Goal: Navigation & Orientation: Find specific page/section

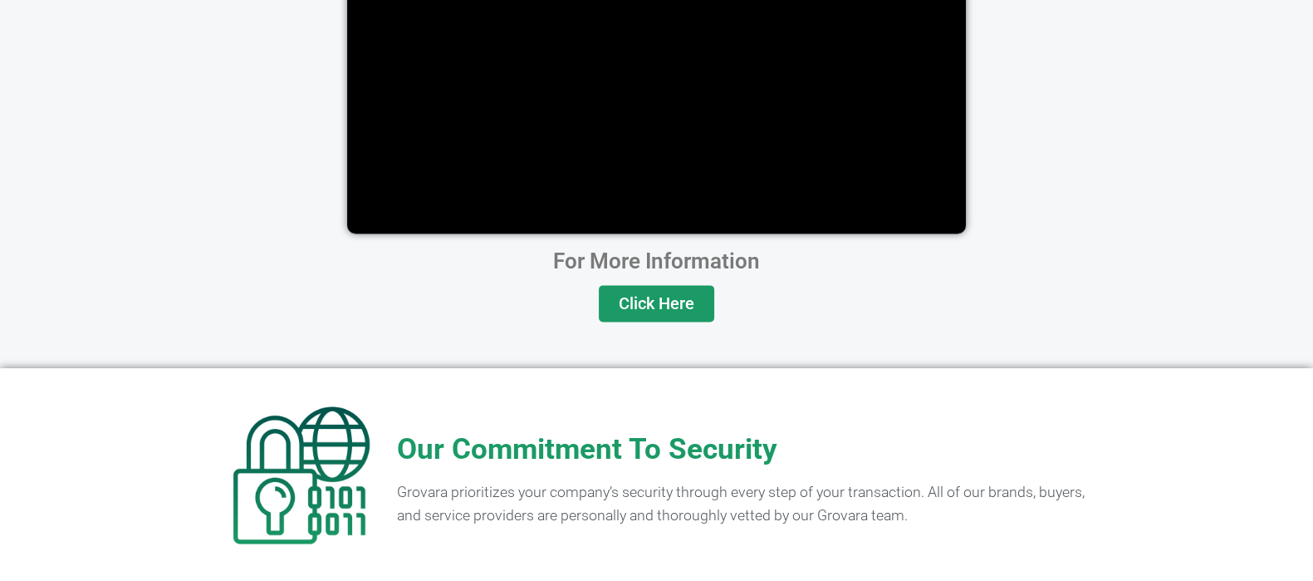
scroll to position [3369, 0]
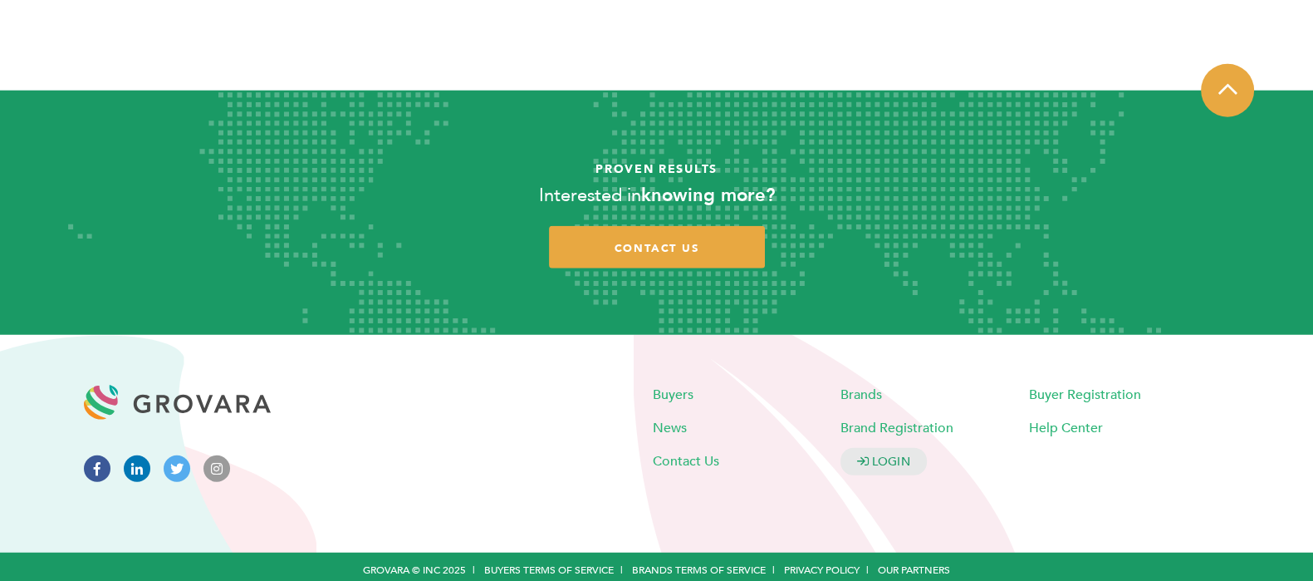
scroll to position [5476, 0]
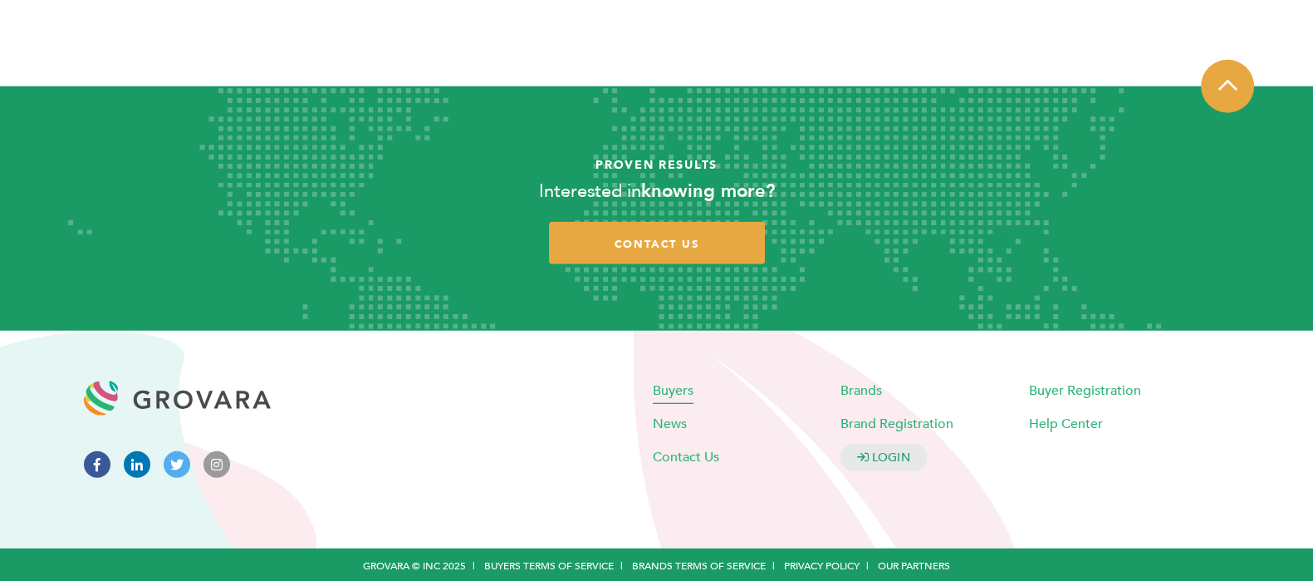
click at [657, 384] on span "Buyers" at bounding box center [673, 390] width 41 height 18
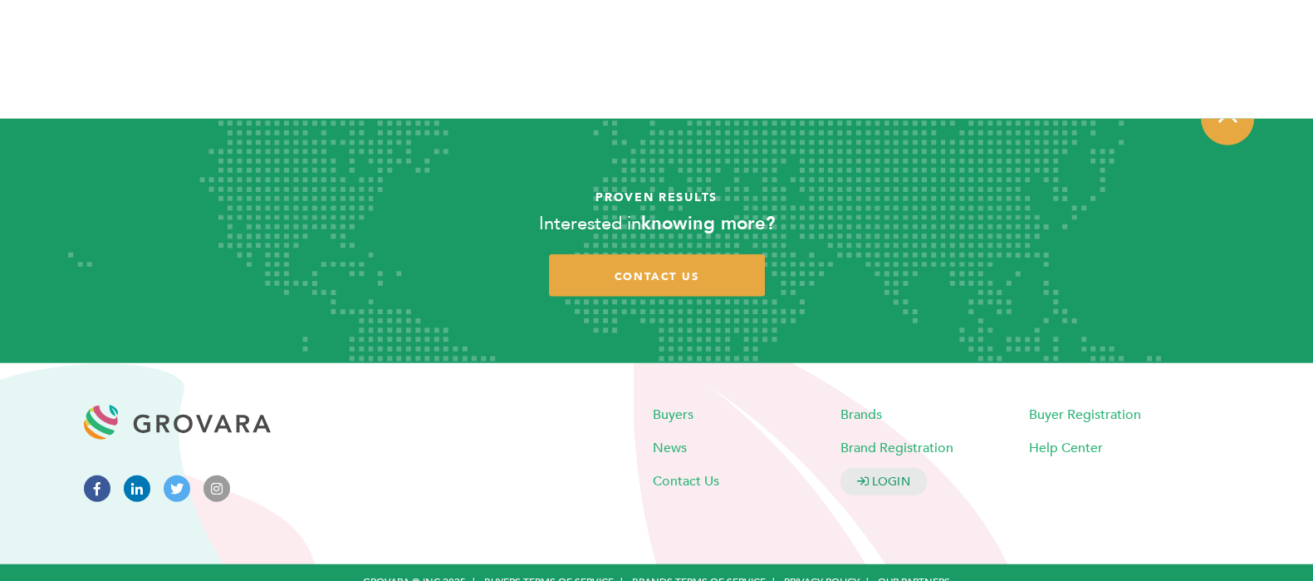
scroll to position [5141, 0]
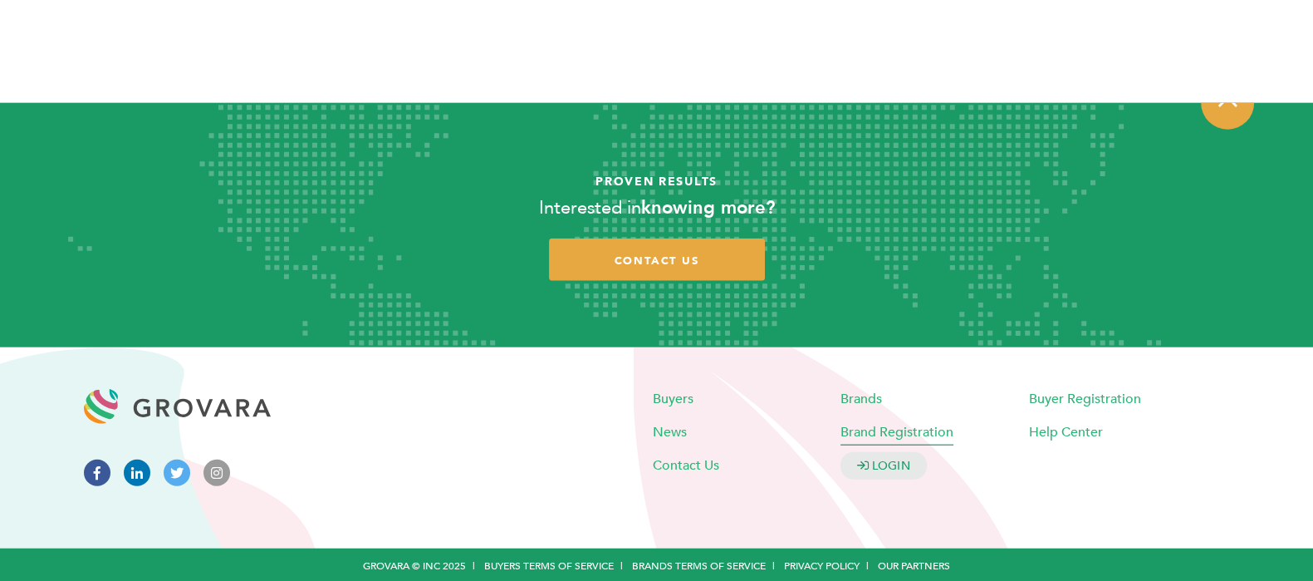
click at [922, 429] on span "Brand Registration" at bounding box center [897, 431] width 113 height 18
click at [1063, 393] on span "Buyer Registration" at bounding box center [1085, 398] width 112 height 18
click at [1064, 429] on span "Help Center" at bounding box center [1066, 431] width 74 height 18
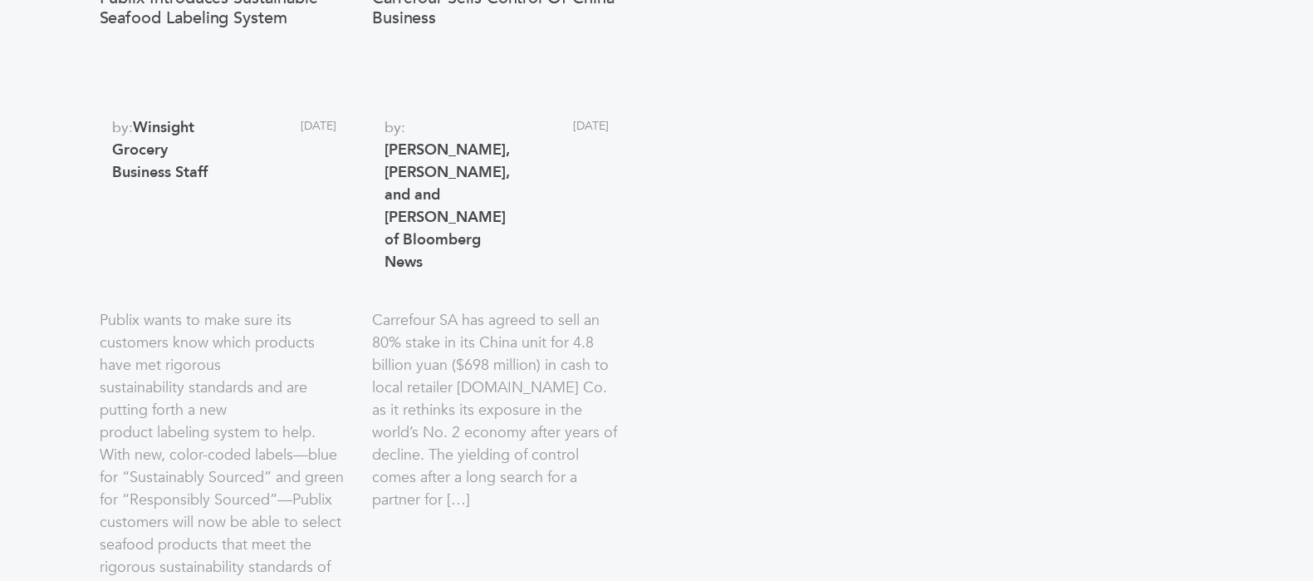
scroll to position [2010, 0]
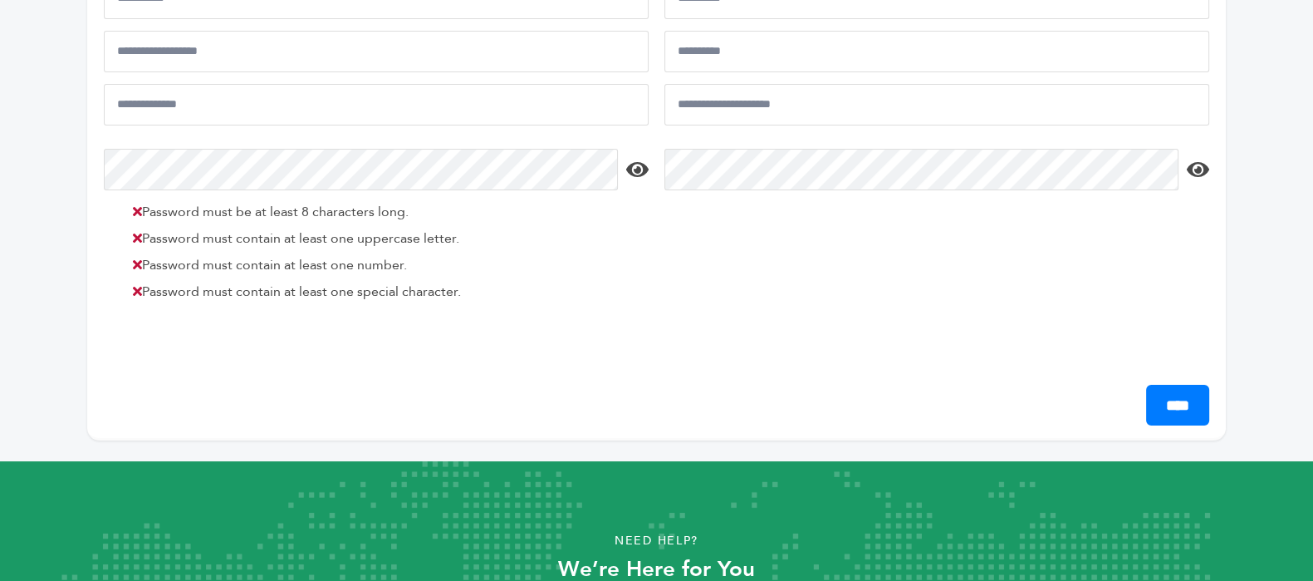
scroll to position [552, 0]
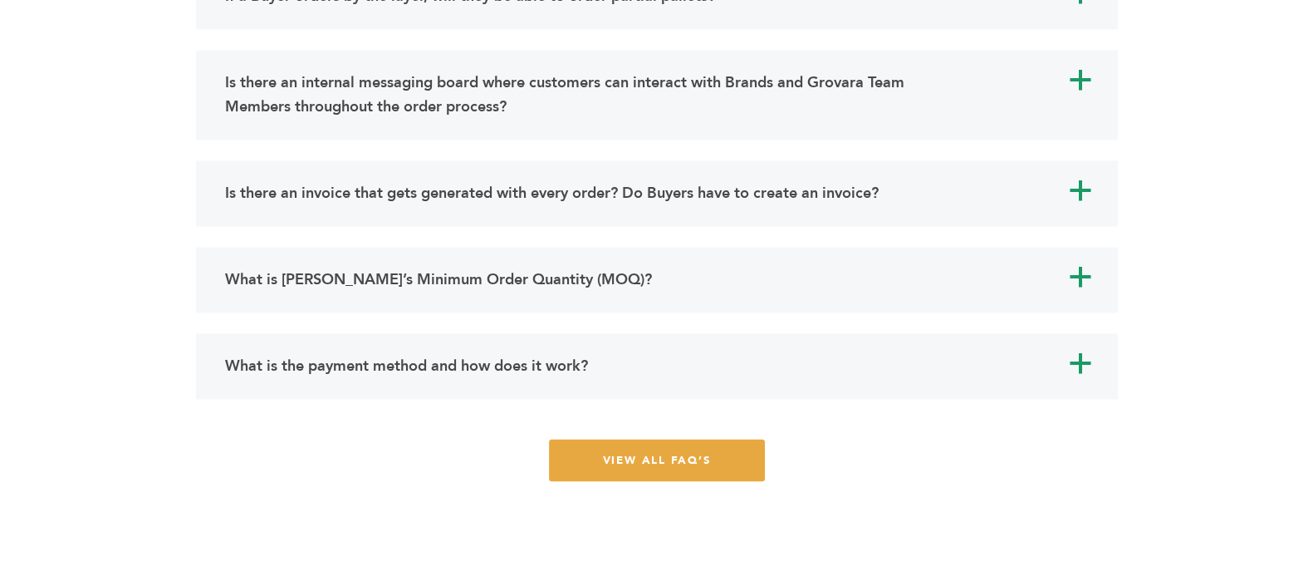
scroll to position [11683, 0]
